Goal: Task Accomplishment & Management: Complete application form

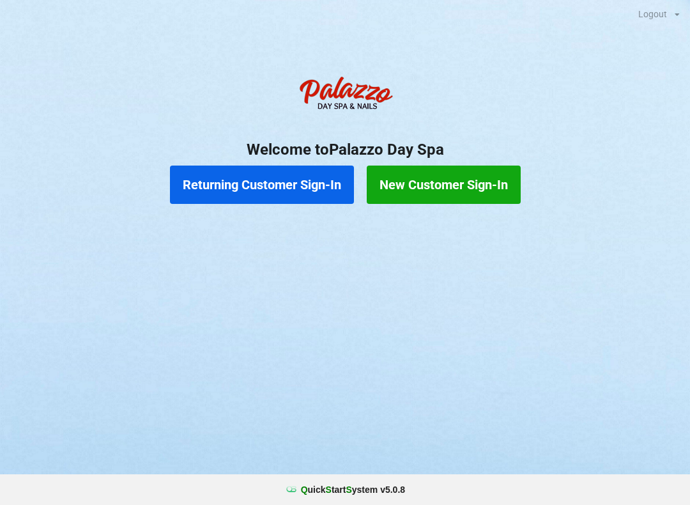
click at [321, 175] on button "Returning Customer Sign-In" at bounding box center [262, 184] width 184 height 38
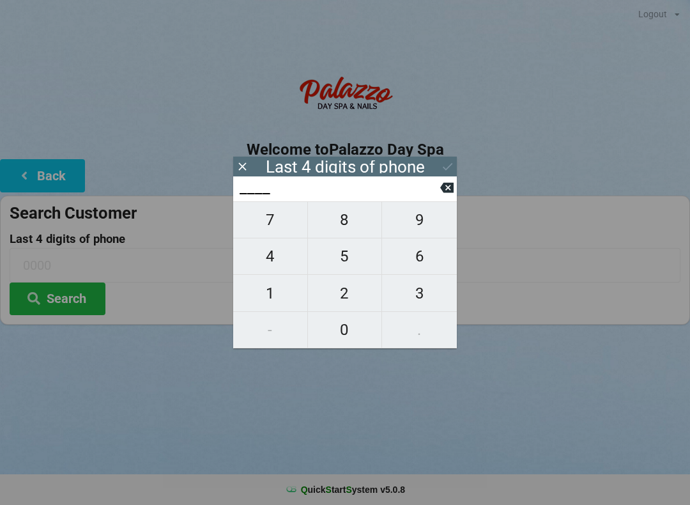
click at [347, 331] on span "0" at bounding box center [345, 329] width 74 height 27
type input "0___"
click at [289, 261] on span "4" at bounding box center [270, 256] width 74 height 27
type input "04__"
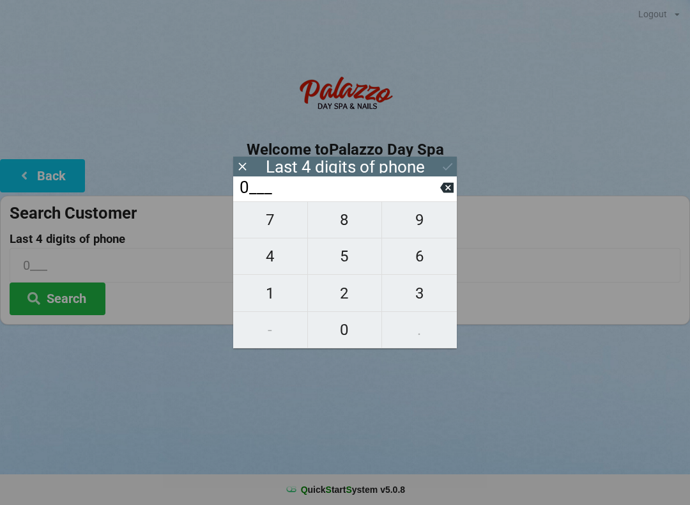
type input "04__"
click at [278, 222] on span "7" at bounding box center [270, 219] width 74 height 27
type input "047_"
click at [425, 265] on span "6" at bounding box center [419, 256] width 75 height 27
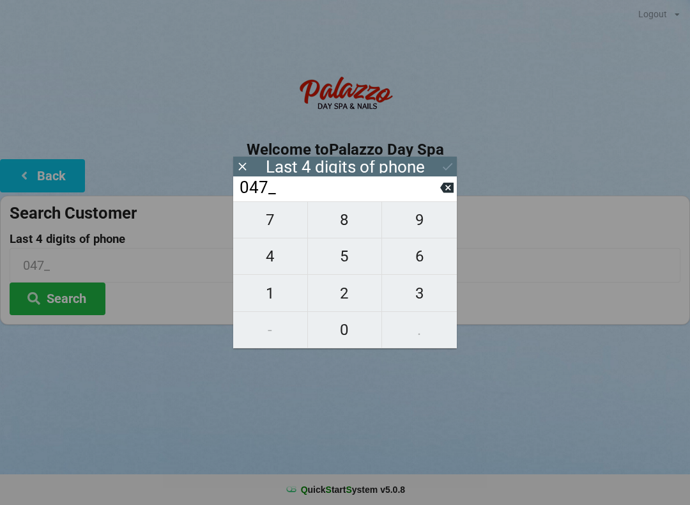
type input "0476"
click at [541, 257] on input "0476" at bounding box center [345, 265] width 671 height 34
